Goal: Task Accomplishment & Management: Manage account settings

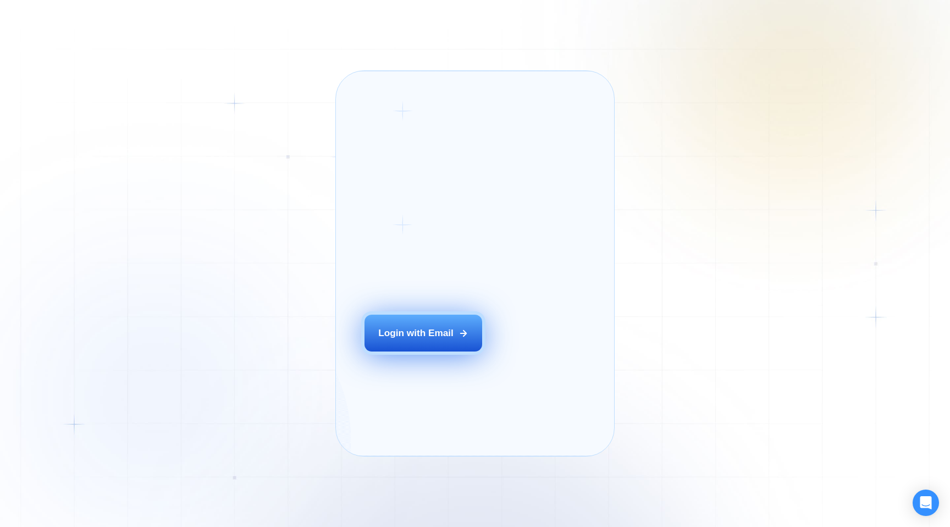
click at [425, 340] on div "Login with Email" at bounding box center [415, 333] width 75 height 13
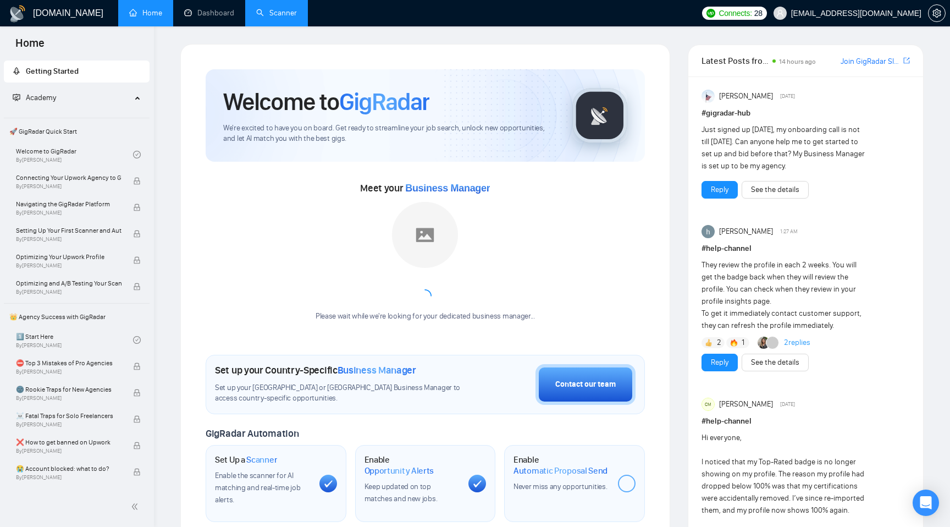
click at [278, 14] on link "Scanner" at bounding box center [276, 12] width 41 height 9
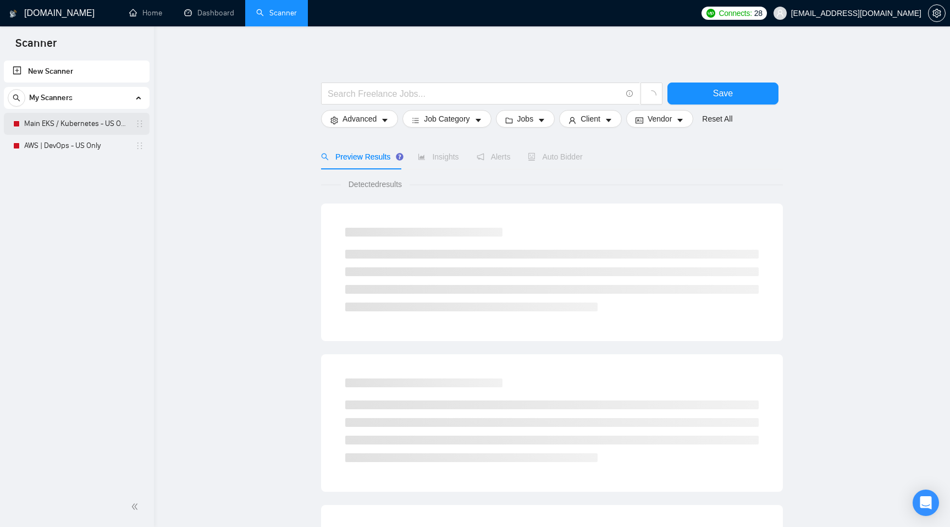
click at [80, 127] on link "Main EKS / Kubernetes - US Only" at bounding box center [76, 124] width 105 height 22
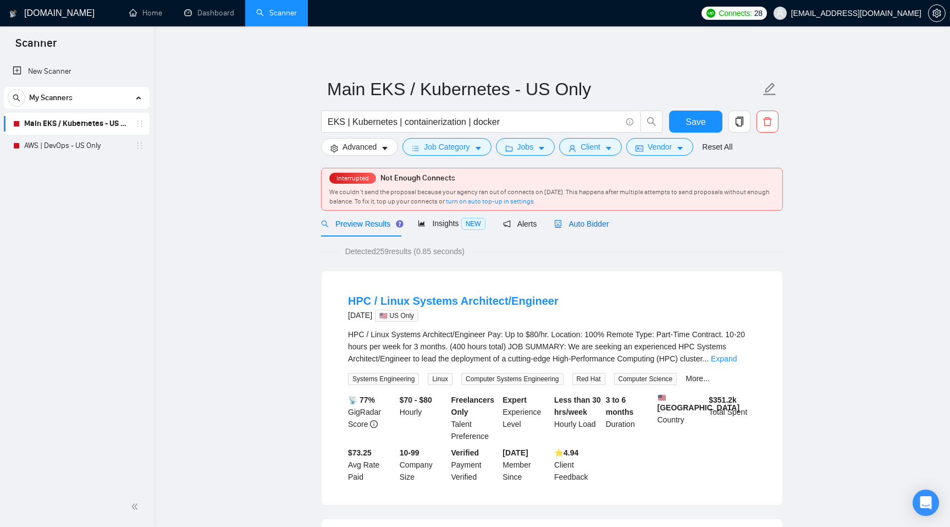
click at [598, 226] on span "Auto Bidder" at bounding box center [581, 223] width 54 height 9
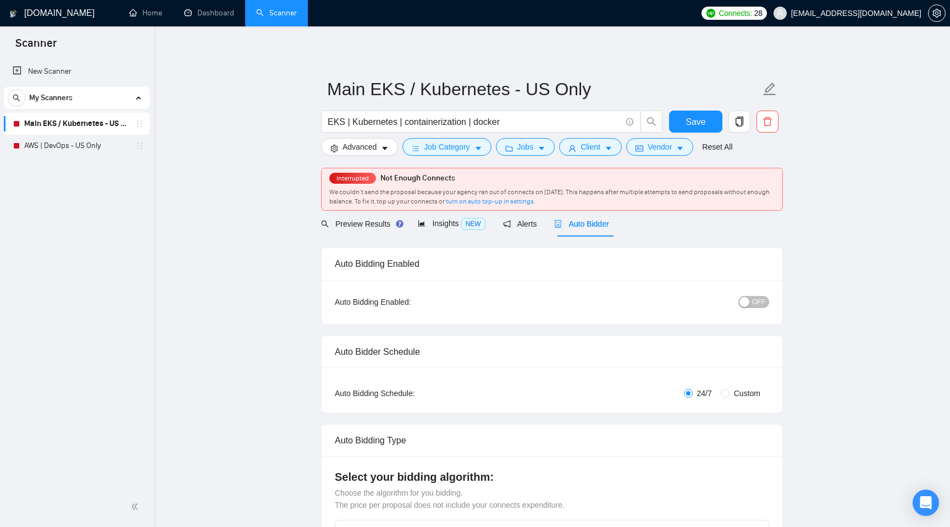
checkbox input "true"
click at [746, 300] on div "button" at bounding box center [745, 302] width 10 height 10
click at [57, 143] on link "AWS | DevOps - US Only" at bounding box center [76, 146] width 105 height 22
click at [686, 118] on span "Save" at bounding box center [696, 122] width 20 height 14
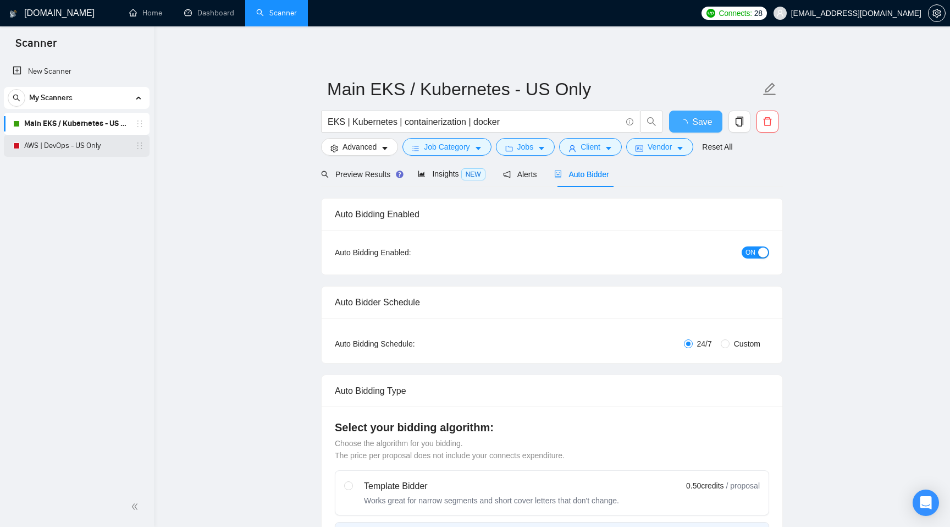
checkbox input "true"
click at [67, 153] on link "AWS | DevOps - US Only" at bounding box center [76, 146] width 105 height 22
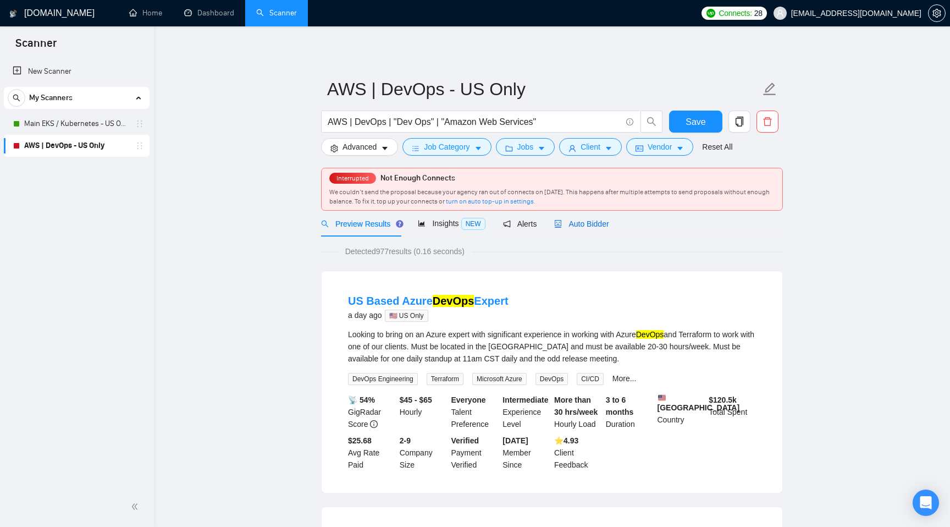
click at [586, 229] on div "Auto Bidder" at bounding box center [581, 224] width 54 height 12
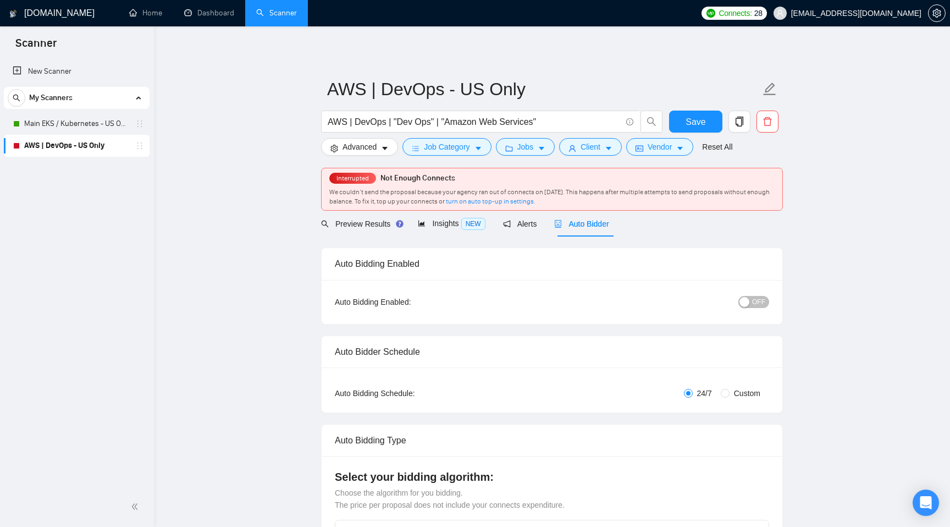
click at [755, 300] on span "OFF" at bounding box center [758, 302] width 13 height 12
click at [699, 114] on button "Save" at bounding box center [695, 122] width 53 height 22
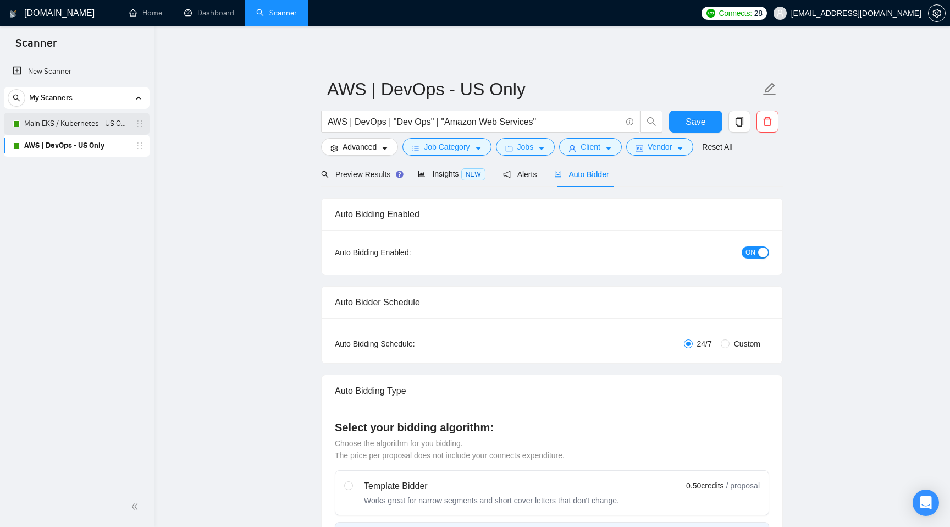
click at [85, 123] on link "Main EKS / Kubernetes - US Only" at bounding box center [76, 124] width 105 height 22
